Goal: Navigation & Orientation: Go to known website

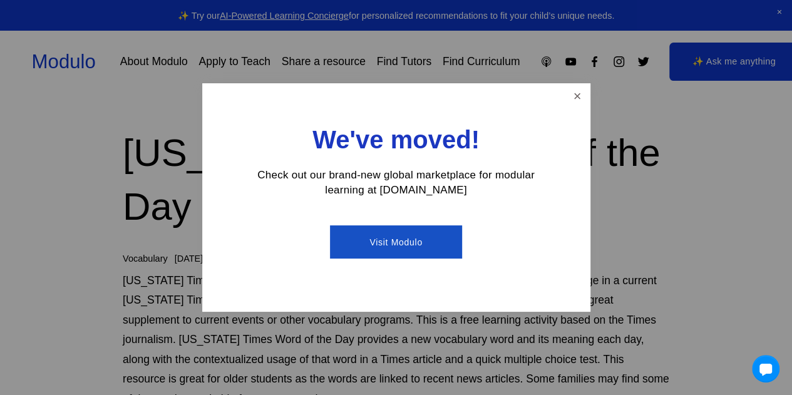
click at [405, 249] on link "Visit Modulo" at bounding box center [396, 241] width 132 height 33
